Goal: Task Accomplishment & Management: Manage account settings

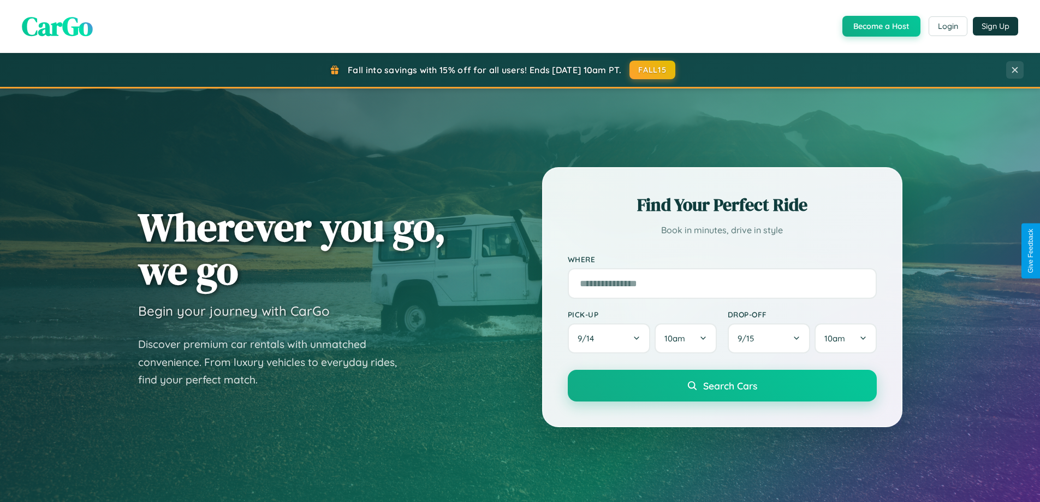
scroll to position [751, 0]
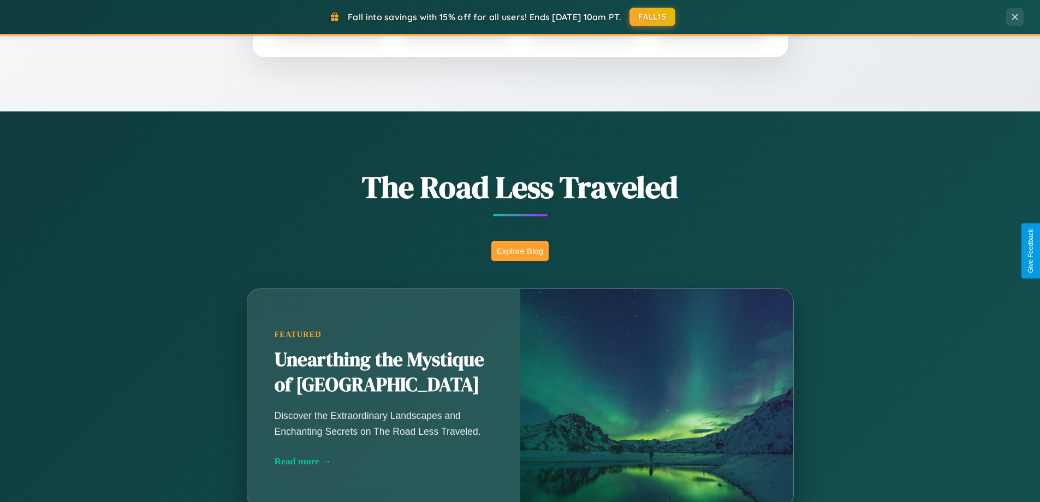
click at [520, 251] on button "Explore Blog" at bounding box center [519, 251] width 57 height 20
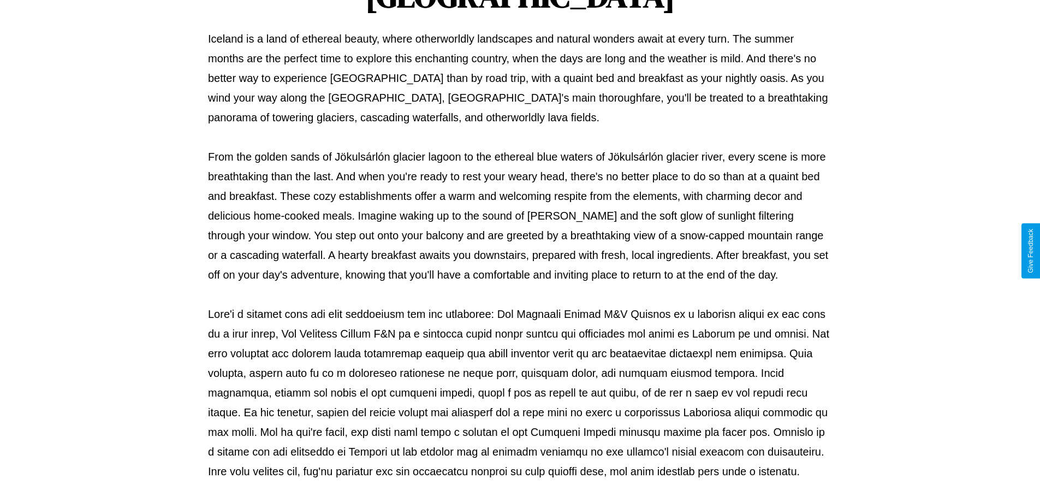
scroll to position [353, 0]
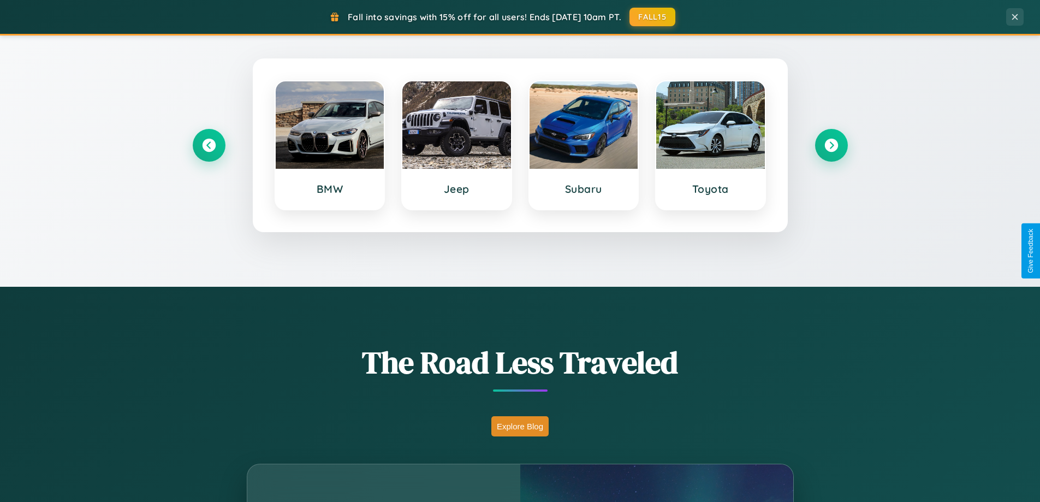
scroll to position [471, 0]
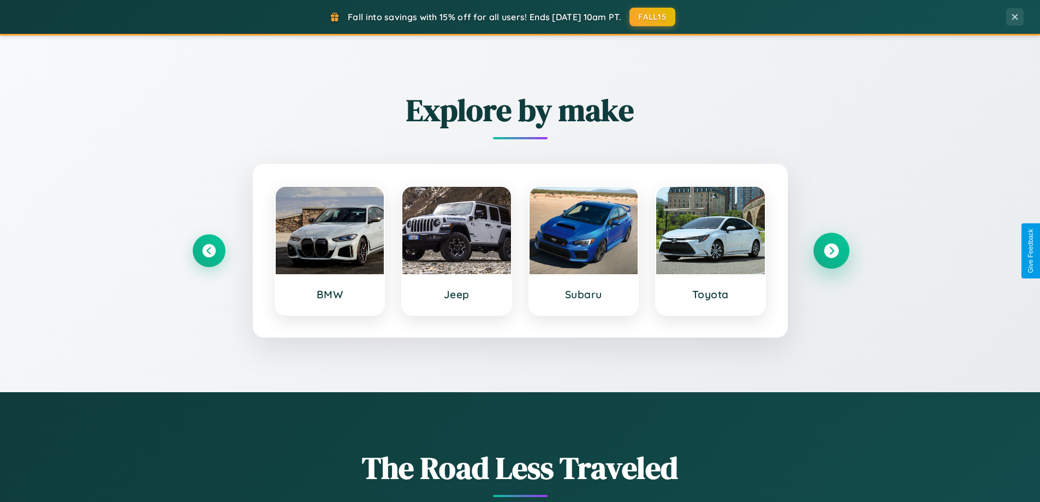
click at [831, 251] on icon at bounding box center [831, 251] width 15 height 15
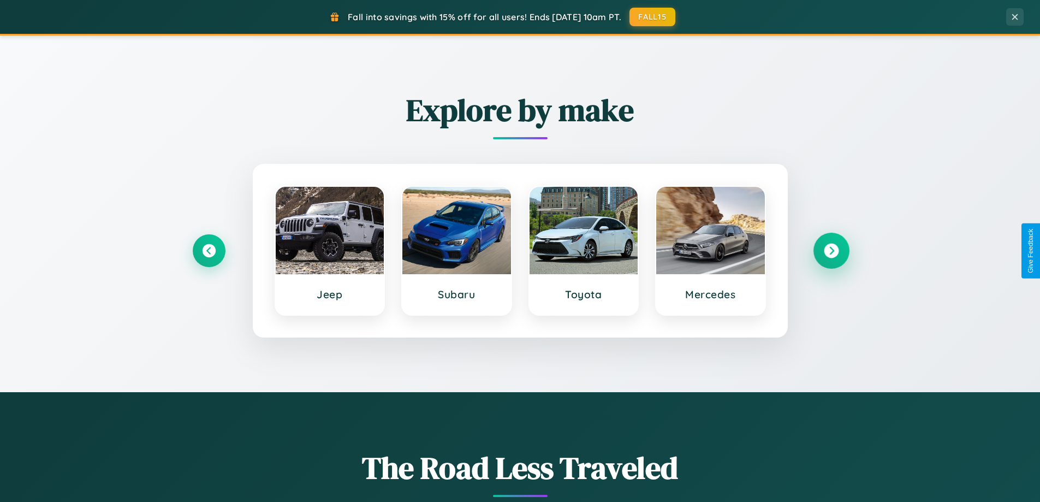
scroll to position [0, 0]
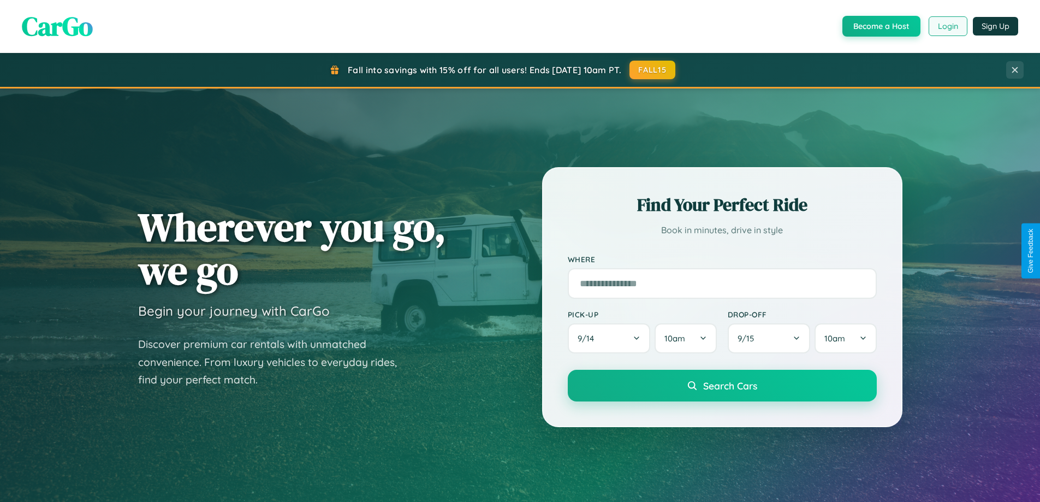
click at [947, 26] on button "Login" at bounding box center [948, 26] width 39 height 20
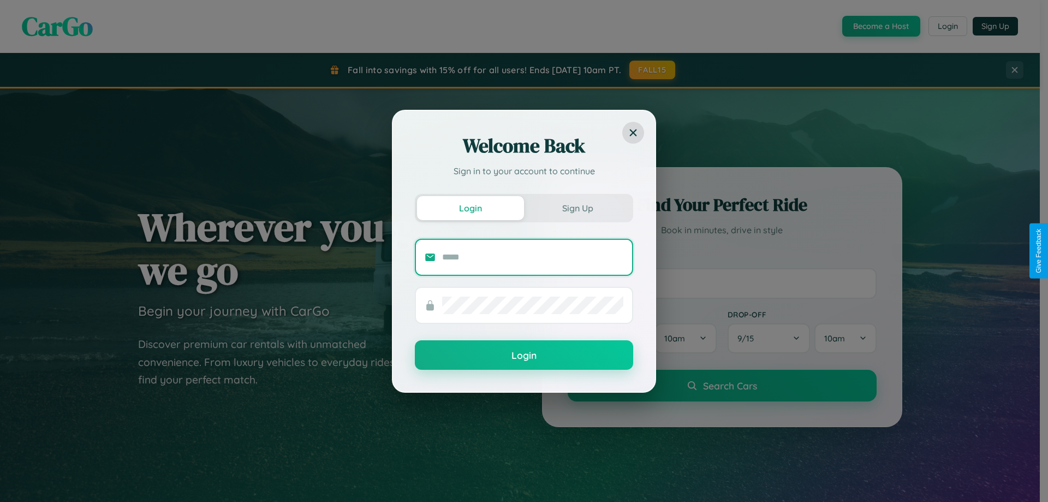
click at [533, 257] on input "text" at bounding box center [532, 256] width 181 height 17
type input "**********"
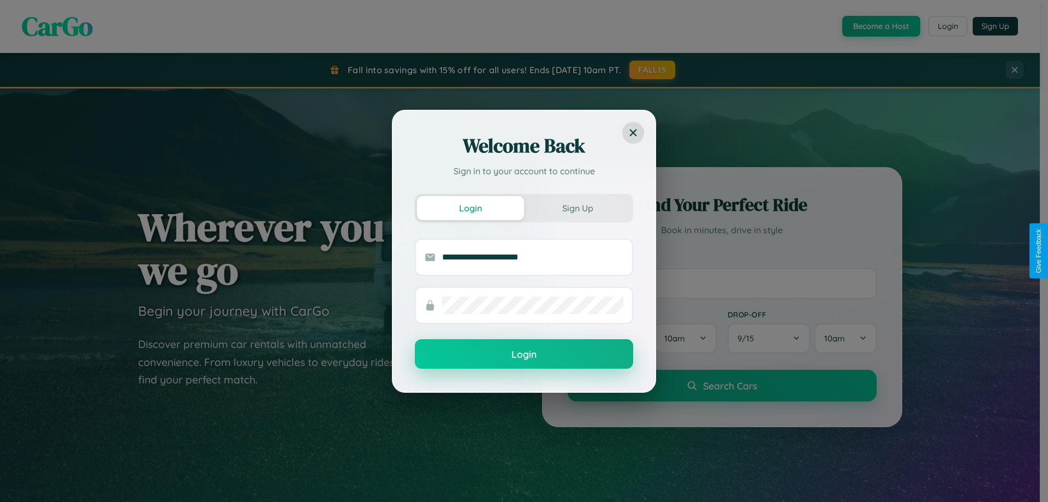
click at [524, 354] on button "Login" at bounding box center [524, 353] width 218 height 29
